Goal: Information Seeking & Learning: Learn about a topic

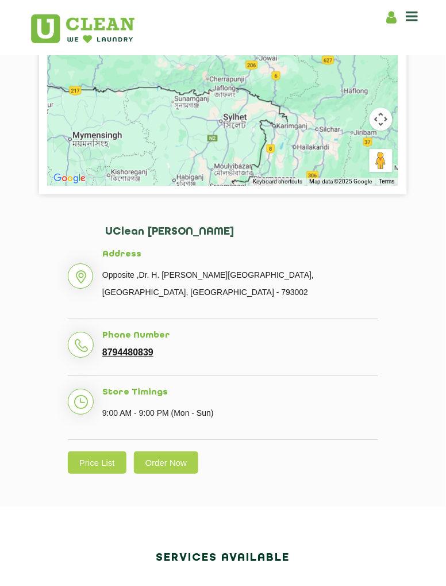
scroll to position [321, 0]
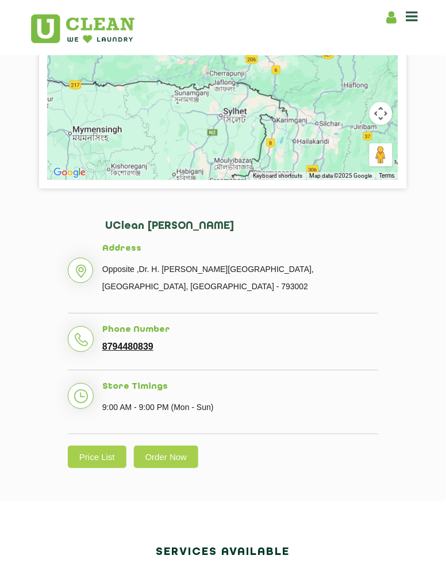
click at [94, 462] on link "Price List" at bounding box center [97, 457] width 59 height 22
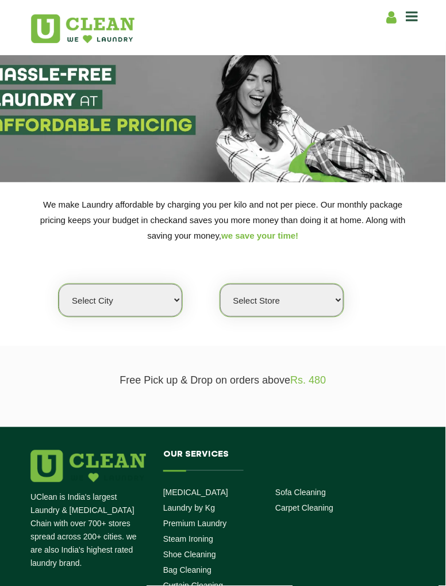
click at [87, 306] on select "Select city [GEOGRAPHIC_DATA] [GEOGRAPHIC_DATA] [GEOGRAPHIC_DATA] [GEOGRAPHIC_D…" at bounding box center [121, 300] width 124 height 33
click at [399, 341] on section "We make Laundry affordable by charging you per kilo and not per piece. Our mont…" at bounding box center [223, 264] width 446 height 164
click at [413, 20] on icon at bounding box center [413, 16] width 12 height 14
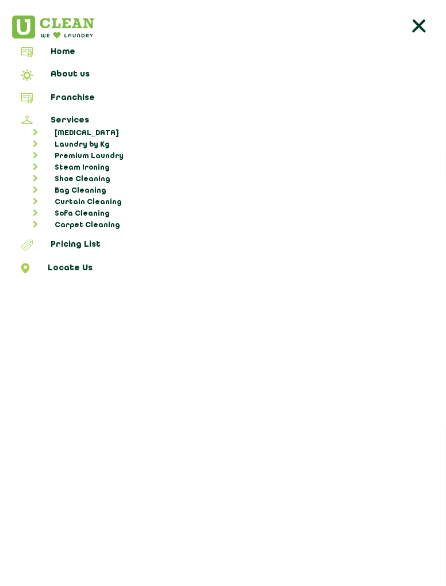
click at [74, 142] on link "Laundry by Kg" at bounding box center [229, 145] width 427 height 12
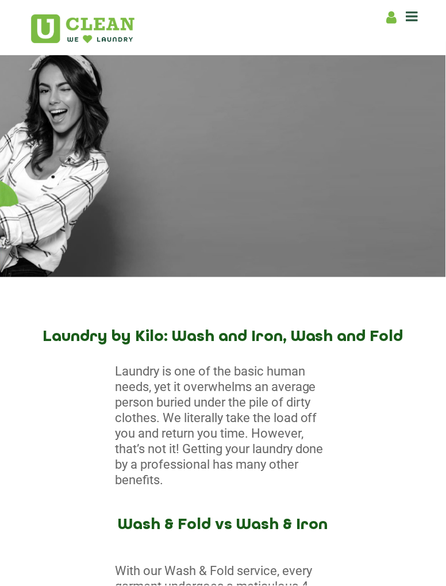
click at [417, 18] on icon at bounding box center [413, 16] width 12 height 14
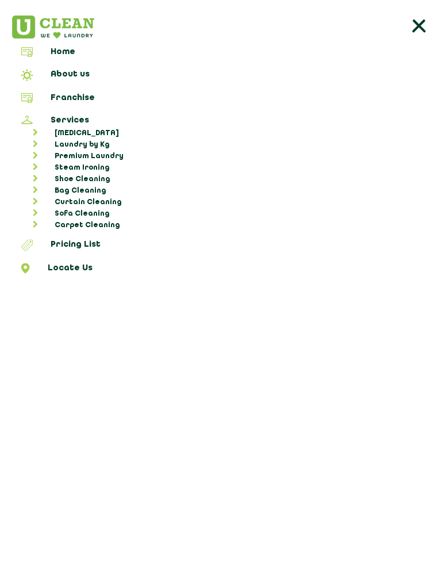
click at [63, 240] on link "Pricing List" at bounding box center [223, 247] width 438 height 15
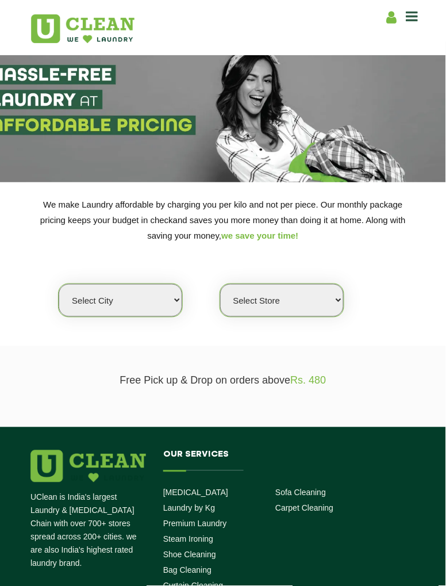
click at [97, 304] on select "Select city [GEOGRAPHIC_DATA] [GEOGRAPHIC_DATA] [GEOGRAPHIC_DATA] [GEOGRAPHIC_D…" at bounding box center [121, 300] width 124 height 33
select select "39"
click at [59, 284] on select "Select city [GEOGRAPHIC_DATA] [GEOGRAPHIC_DATA] [GEOGRAPHIC_DATA] [GEOGRAPHIC_D…" at bounding box center [121, 300] width 124 height 33
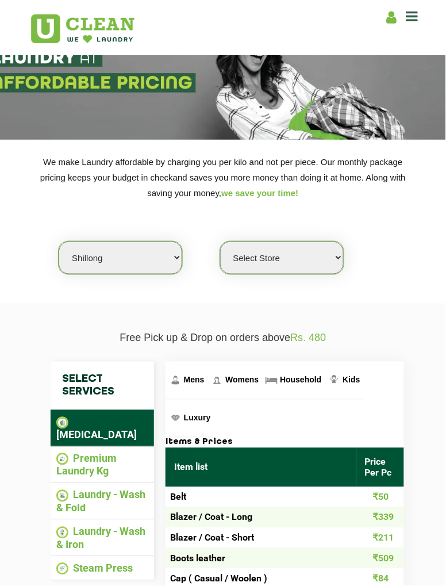
scroll to position [44, 0]
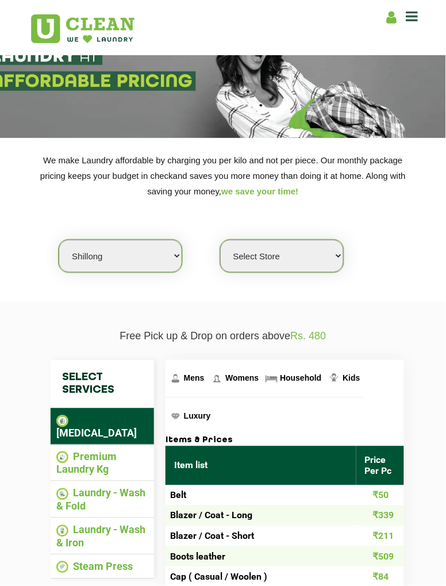
click at [88, 453] on li "Premium Laundry Kg" at bounding box center [102, 463] width 92 height 25
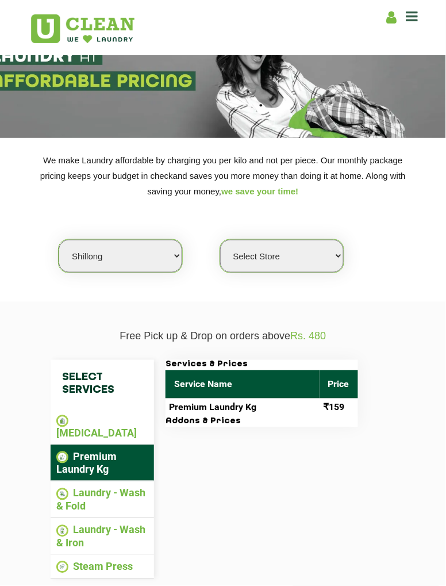
click at [94, 488] on li "Laundry - Wash & Fold" at bounding box center [102, 499] width 92 height 25
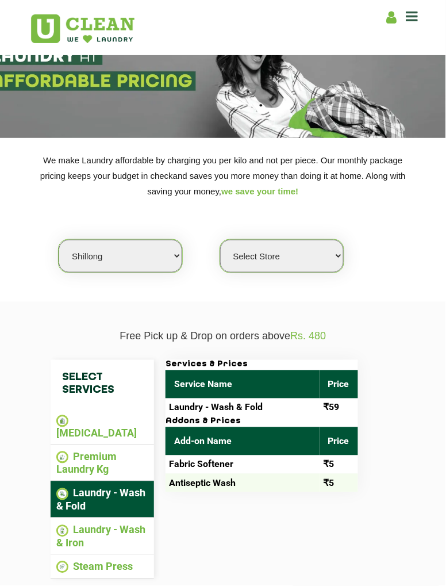
click at [69, 524] on li "Laundry - Wash & Iron" at bounding box center [102, 536] width 92 height 25
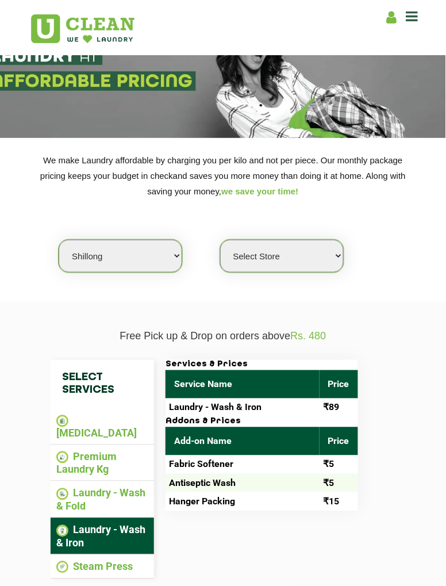
click at [415, 449] on div "Select Services [MEDICAL_DATA] Premium Laundry Kg Laundry - Wash & Fold Laundry…" at bounding box center [223, 470] width 403 height 254
click at [72, 487] on li "Laundry - Wash & Fold" at bounding box center [102, 499] width 92 height 25
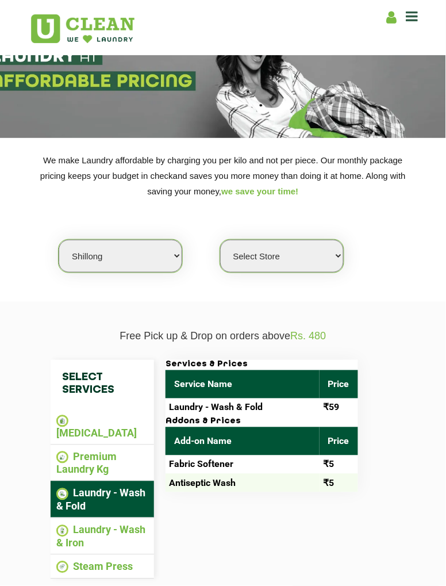
click at [92, 421] on li "[MEDICAL_DATA]" at bounding box center [102, 426] width 92 height 25
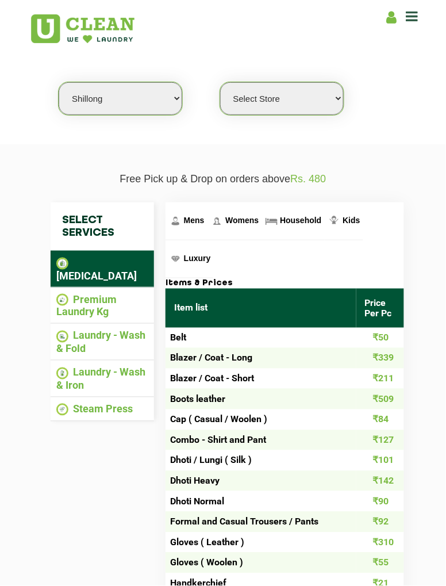
scroll to position [216, 0]
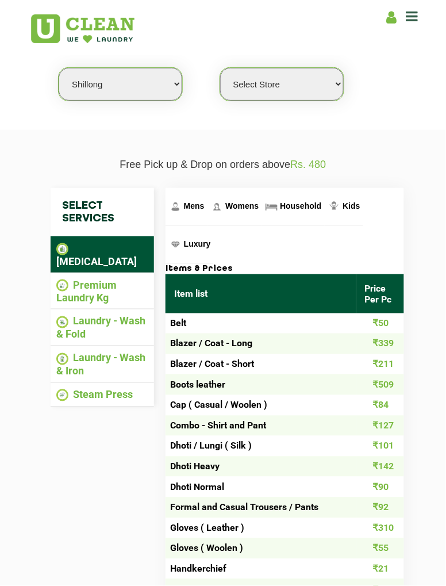
click at [318, 91] on select "Select Store UClean Jaiawa Shillong UClean Rynjah" at bounding box center [282, 84] width 124 height 33
select select "135"
click at [220, 68] on select "Select Store UClean Jaiawa Shillong UClean Rynjah" at bounding box center [282, 84] width 124 height 33
click at [84, 279] on li "Premium Laundry Kg" at bounding box center [102, 291] width 92 height 25
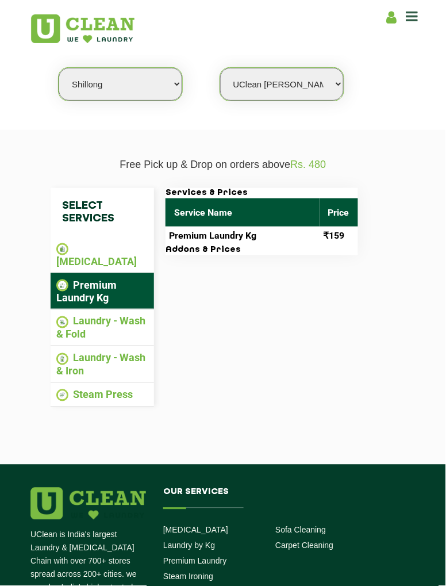
click at [81, 315] on li "Laundry - Wash & Fold" at bounding box center [102, 327] width 92 height 25
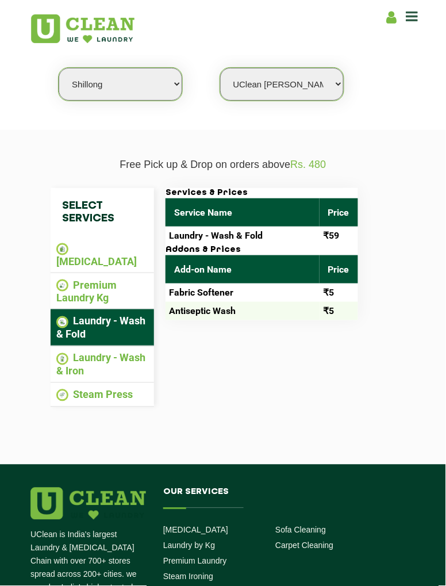
click at [82, 389] on li "Steam Press" at bounding box center [102, 395] width 92 height 13
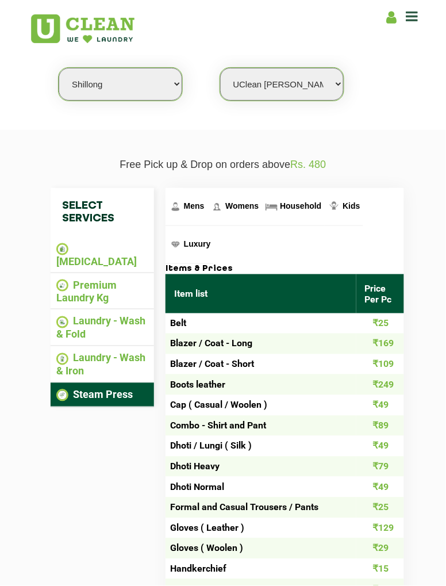
click at [205, 207] on span "Household" at bounding box center [194, 205] width 21 height 9
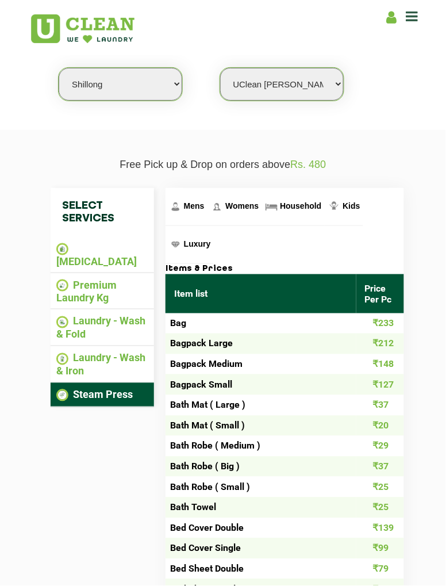
click at [92, 245] on li "[MEDICAL_DATA]" at bounding box center [102, 254] width 92 height 25
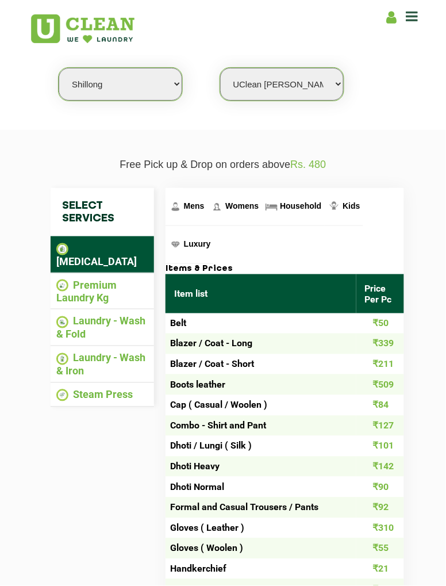
click at [205, 205] on span "Household" at bounding box center [194, 205] width 21 height 9
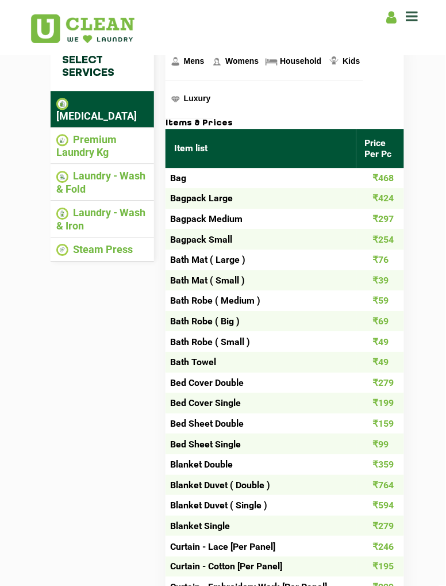
scroll to position [362, 0]
click at [98, 170] on li "Laundry - Wash & Fold" at bounding box center [102, 182] width 92 height 25
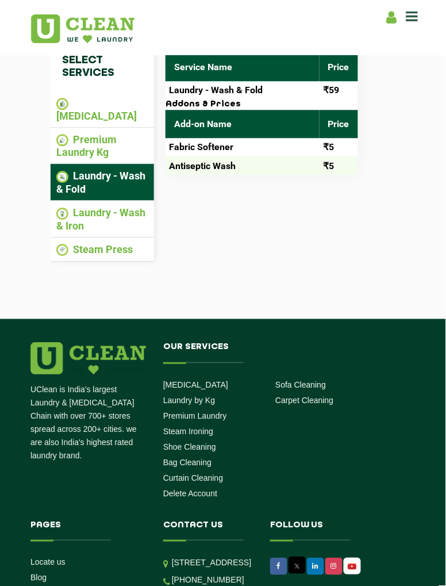
click at [91, 133] on li "Premium Laundry Kg" at bounding box center [102, 145] width 92 height 25
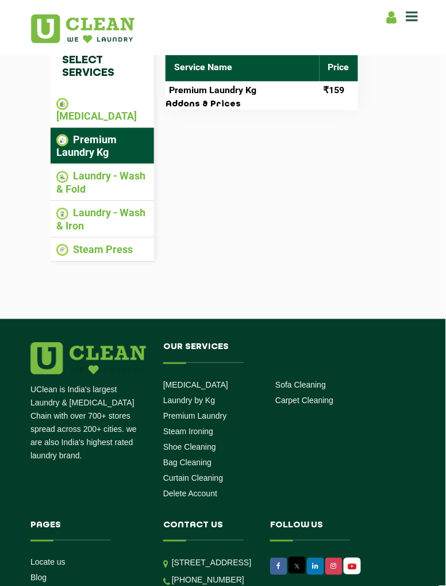
click at [81, 170] on li "Laundry - Wash & Fold" at bounding box center [102, 182] width 92 height 25
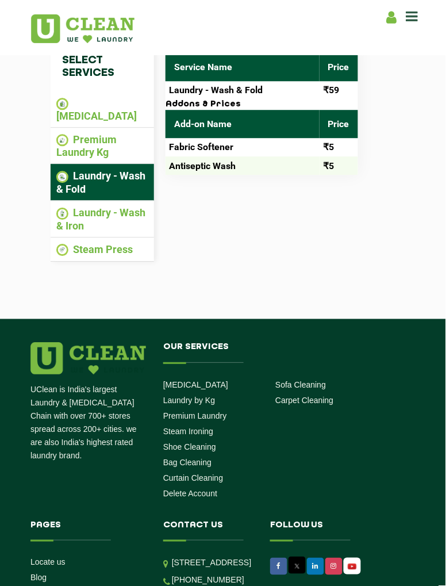
click at [84, 207] on li "Laundry - Wash & Iron" at bounding box center [102, 219] width 92 height 25
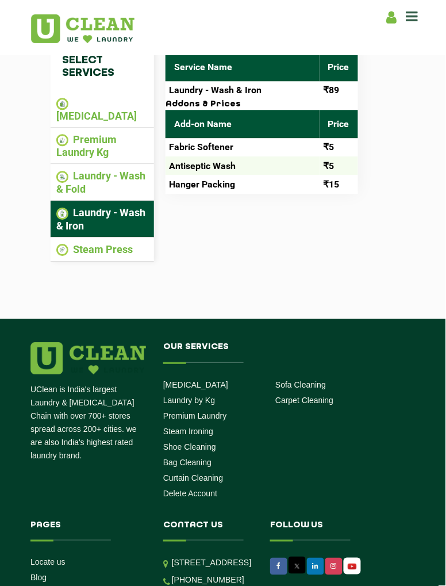
click at [92, 243] on li "Steam Press" at bounding box center [102, 249] width 92 height 13
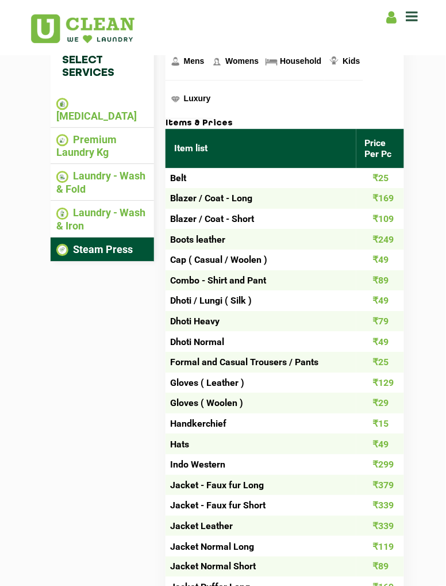
click at [89, 104] on li "[MEDICAL_DATA]" at bounding box center [102, 109] width 92 height 25
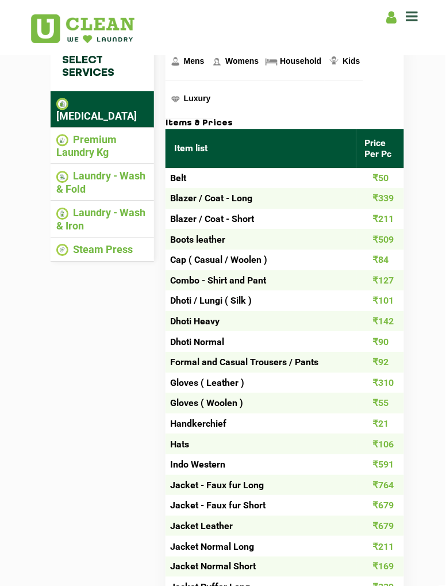
click at [205, 57] on span "Womens" at bounding box center [194, 60] width 21 height 9
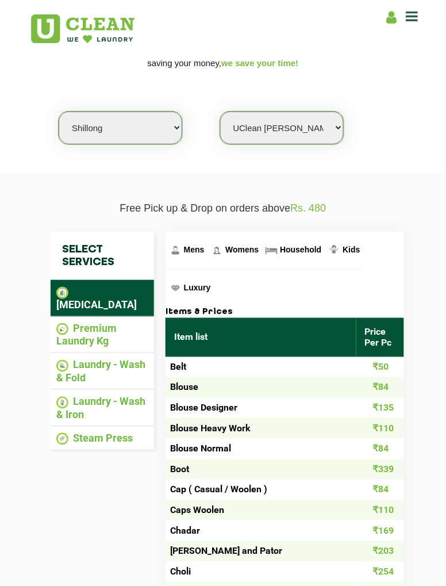
scroll to position [165, 0]
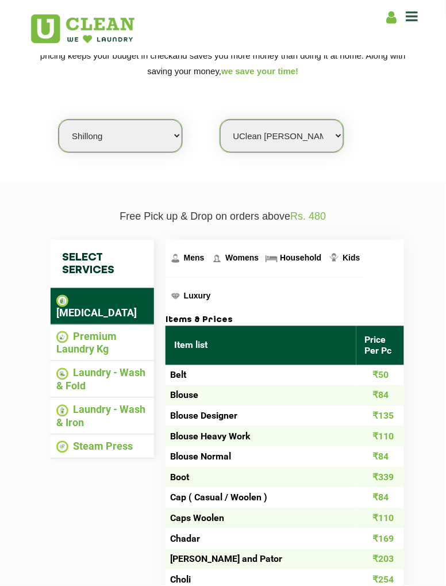
click at [192, 259] on span "Mens" at bounding box center [194, 257] width 21 height 9
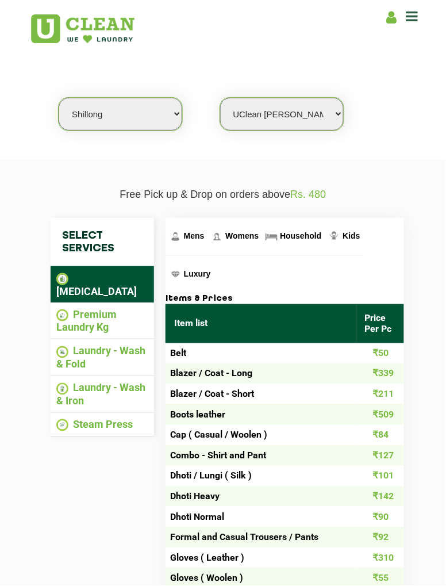
scroll to position [0, 0]
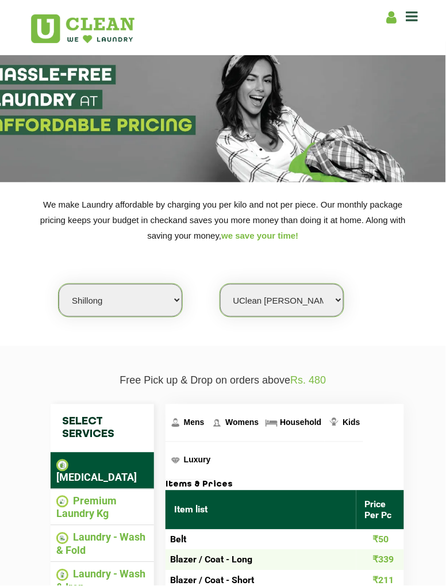
click at [208, 427] on link "Household" at bounding box center [187, 422] width 42 height 37
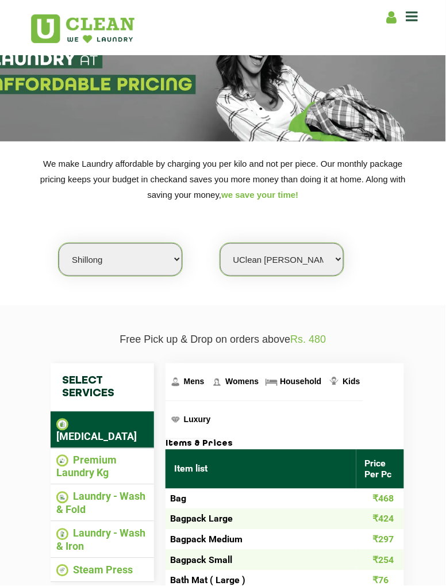
scroll to position [41, 0]
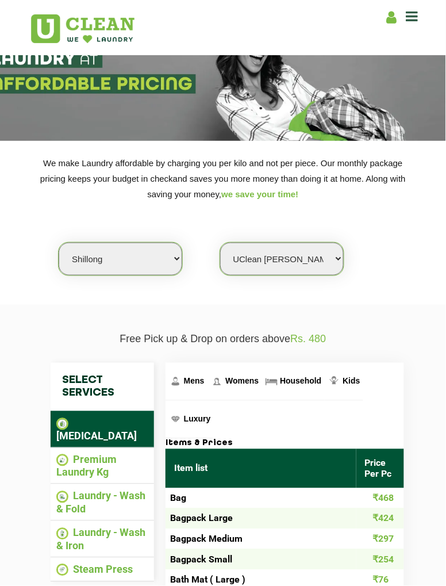
click at [205, 385] on span "Luxury" at bounding box center [194, 380] width 21 height 9
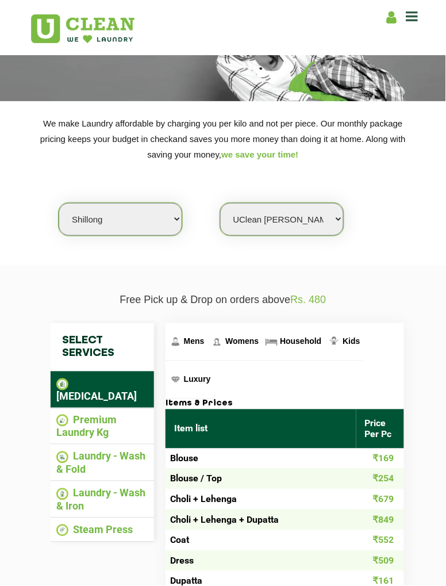
scroll to position [0, 0]
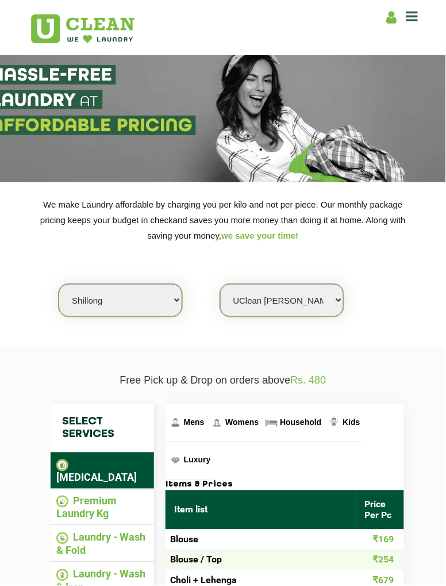
click at [414, 14] on icon at bounding box center [413, 16] width 12 height 14
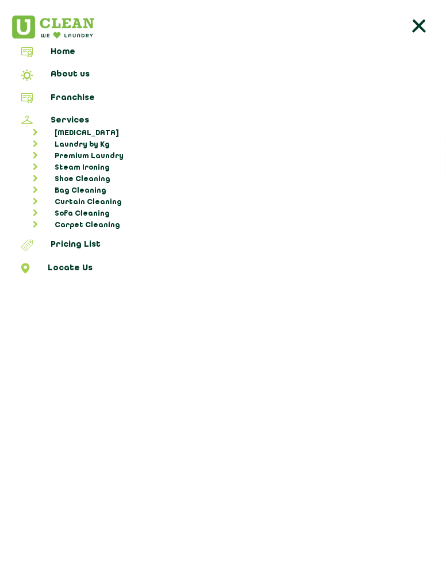
click at [75, 174] on link "Shoe Cleaning" at bounding box center [229, 180] width 427 height 12
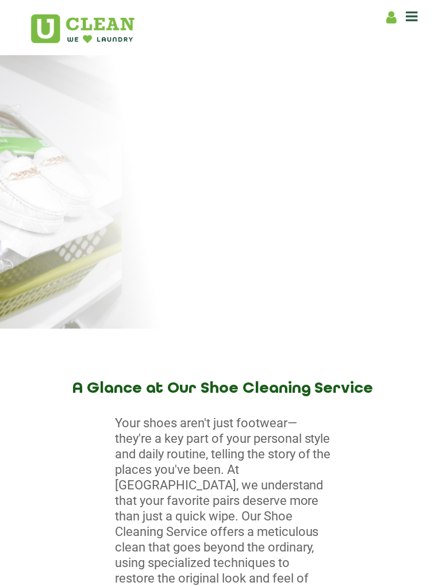
click at [417, 15] on icon at bounding box center [413, 16] width 12 height 14
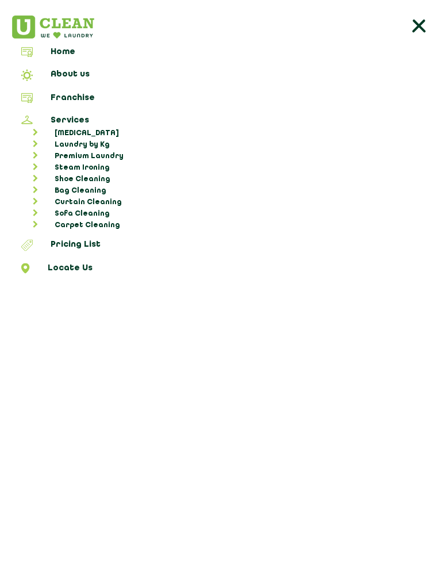
click at [74, 139] on link "Laundry by Kg" at bounding box center [229, 145] width 427 height 12
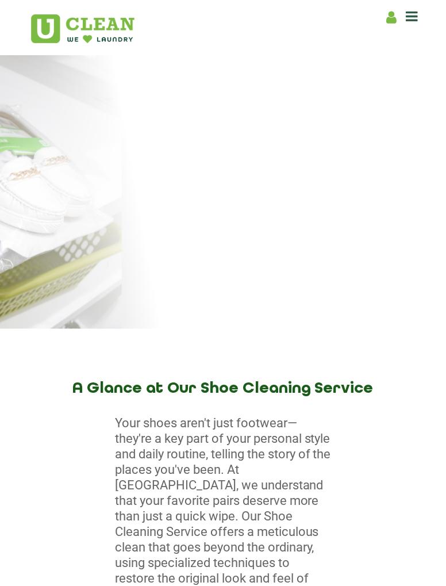
click at [407, 21] on icon at bounding box center [413, 16] width 12 height 14
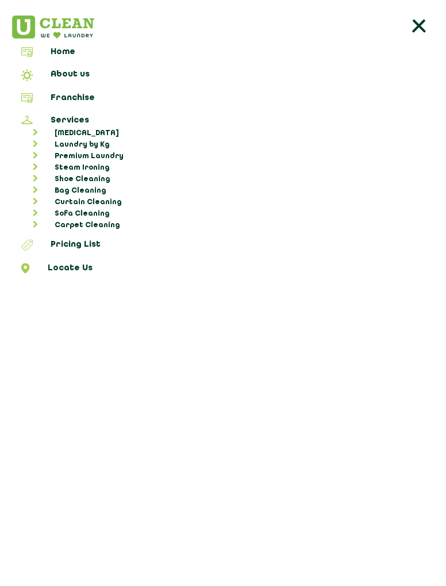
click at [77, 121] on link "Services" at bounding box center [223, 122] width 438 height 12
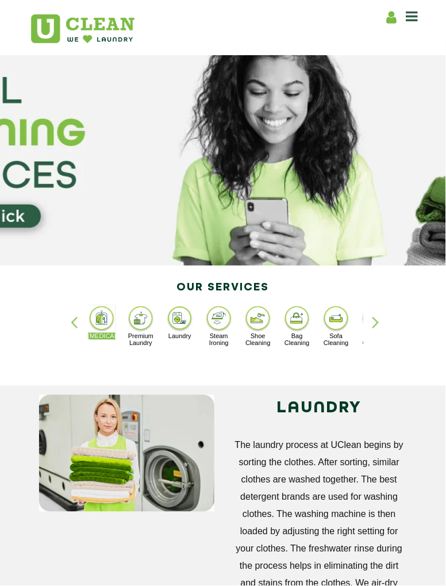
click at [417, 13] on icon at bounding box center [413, 16] width 12 height 14
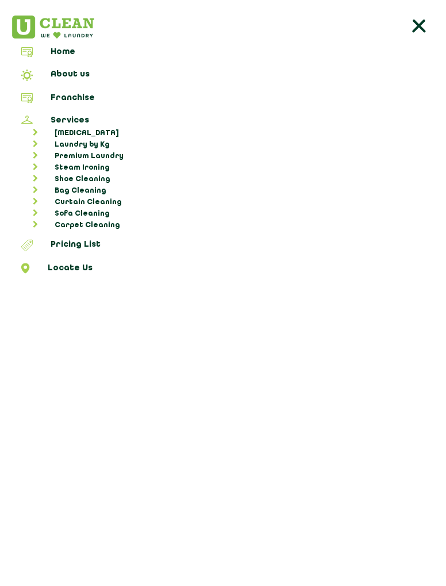
click at [62, 263] on link "Locate Us" at bounding box center [223, 270] width 438 height 14
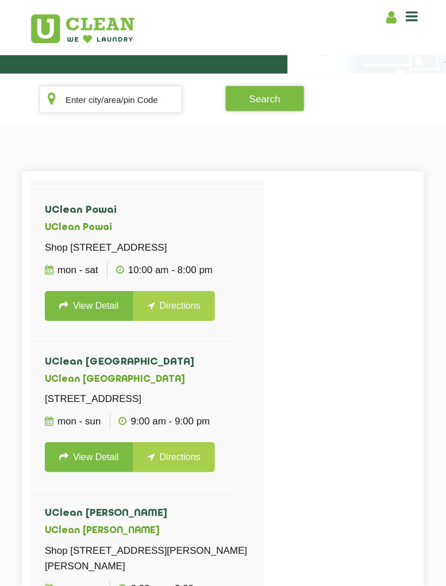
scroll to position [1151, 0]
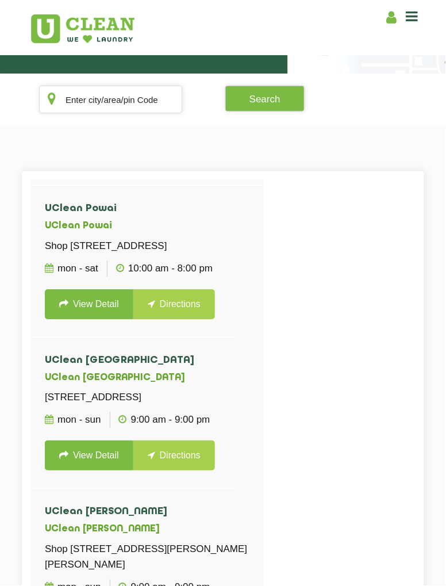
click at [413, 18] on icon at bounding box center [413, 16] width 12 height 14
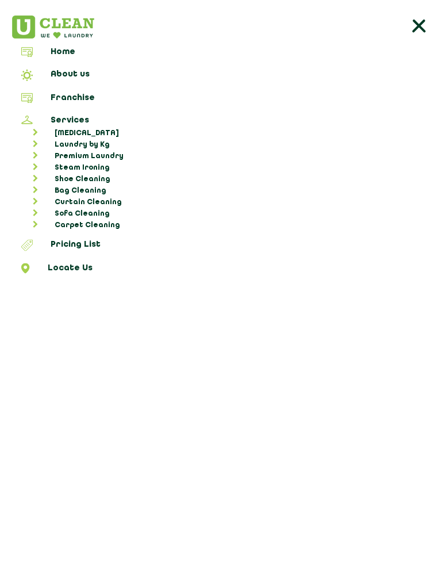
click at [420, 22] on icon at bounding box center [419, 27] width 23 height 23
